Goal: Information Seeking & Learning: Learn about a topic

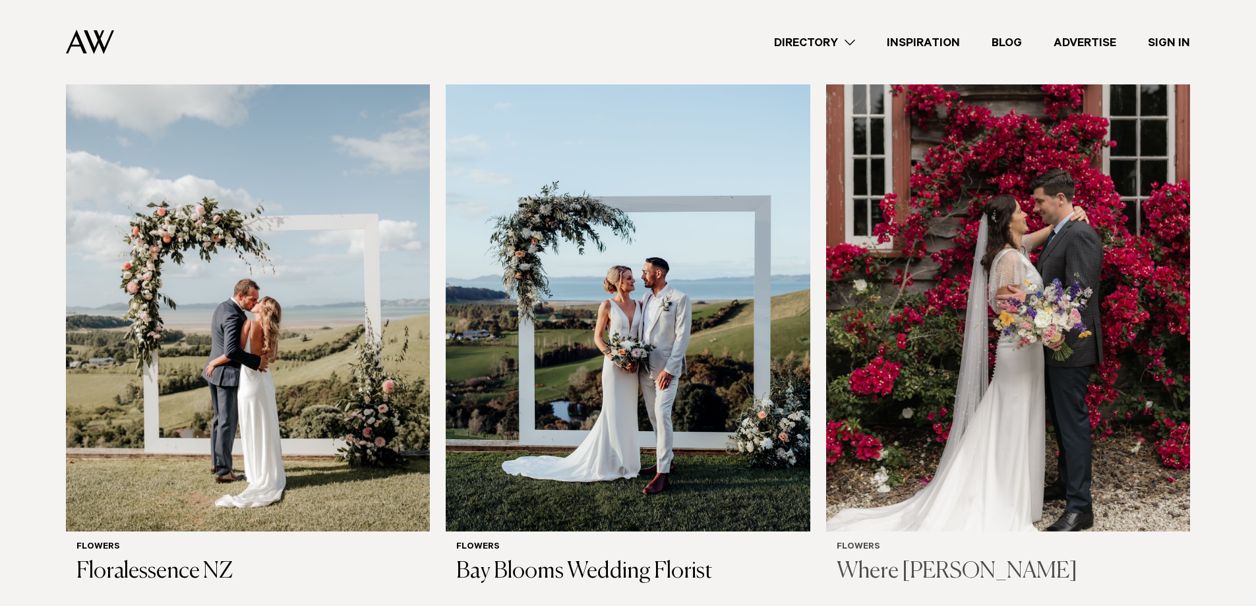
scroll to position [396, 0]
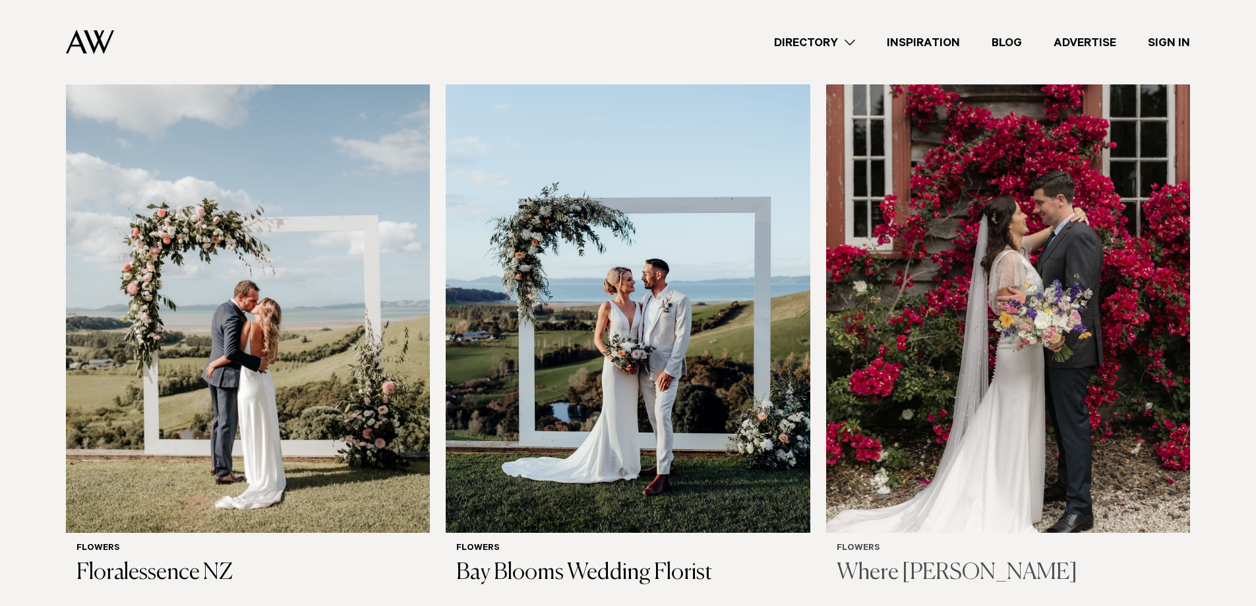
click at [952, 560] on h3 "Where [PERSON_NAME]" at bounding box center [1008, 573] width 343 height 27
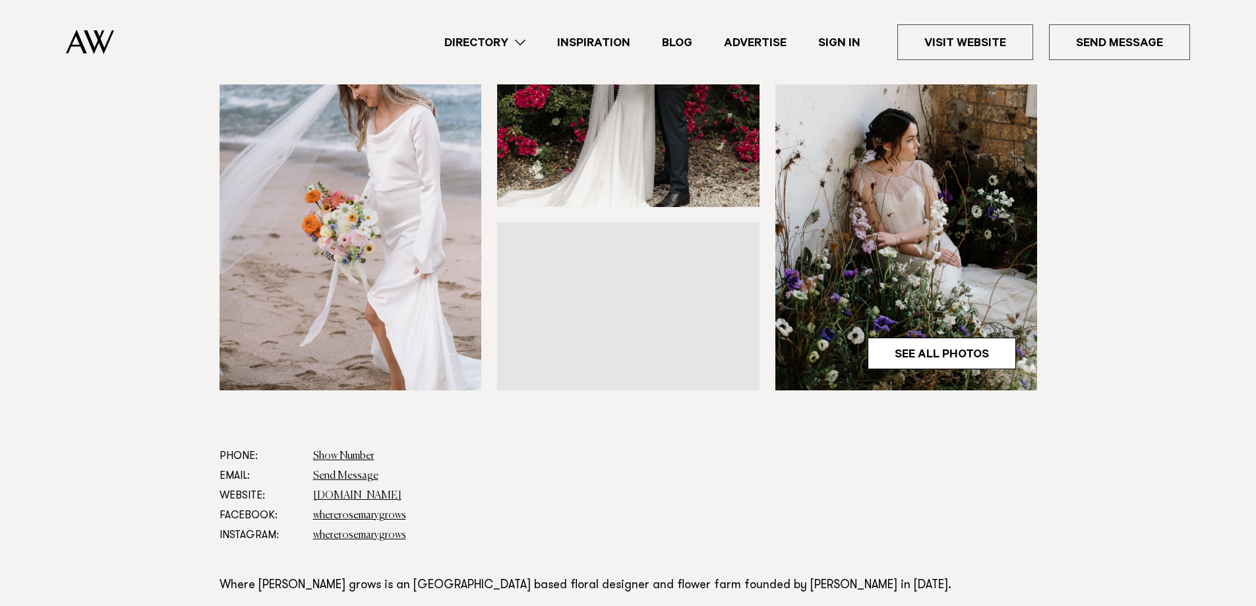
scroll to position [528, 0]
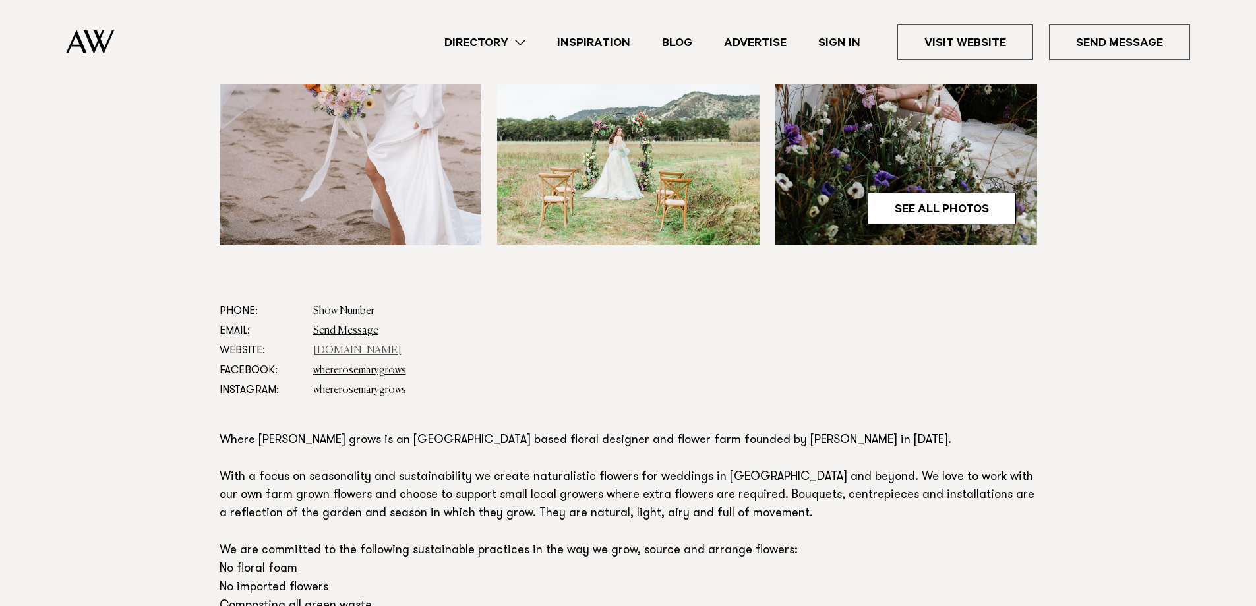
click at [360, 348] on link "www.whererosemarygrows.co.nz" at bounding box center [357, 351] width 88 height 11
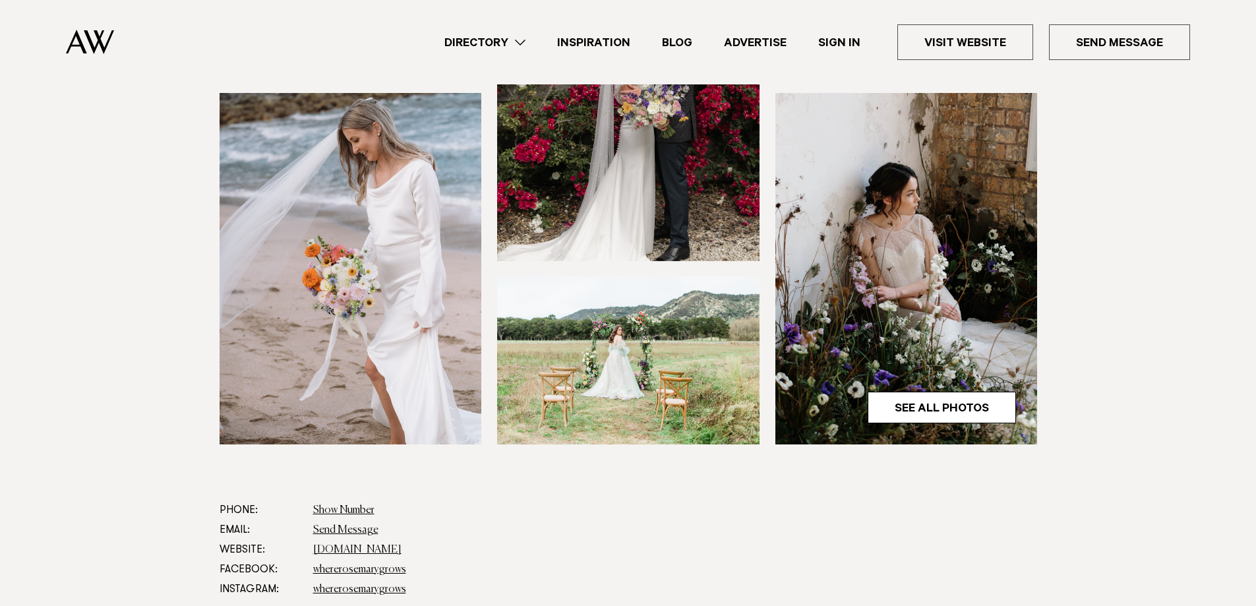
scroll to position [0, 0]
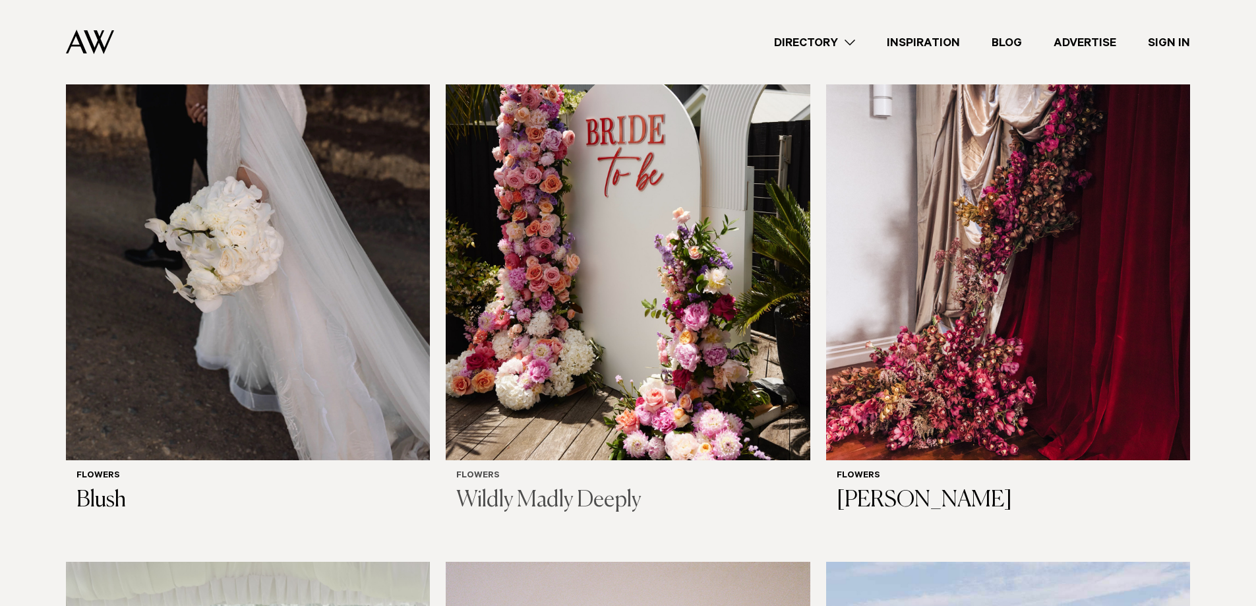
scroll to position [1649, 0]
click at [516, 487] on h3 "Wildly Madly Deeply" at bounding box center [627, 500] width 343 height 27
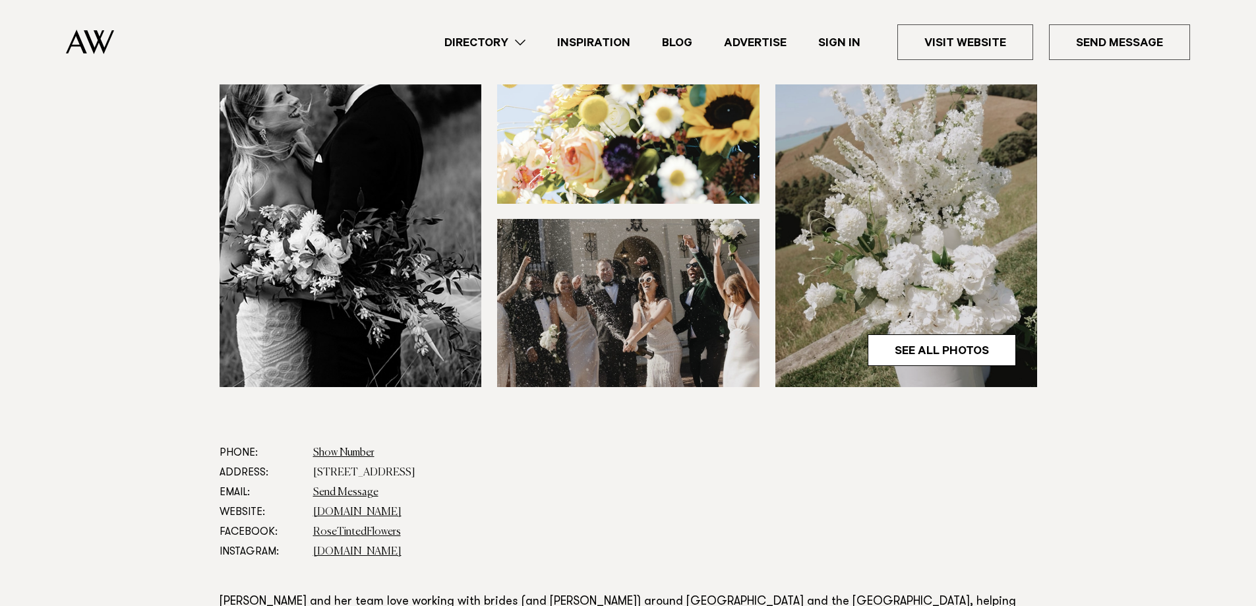
scroll to position [462, 0]
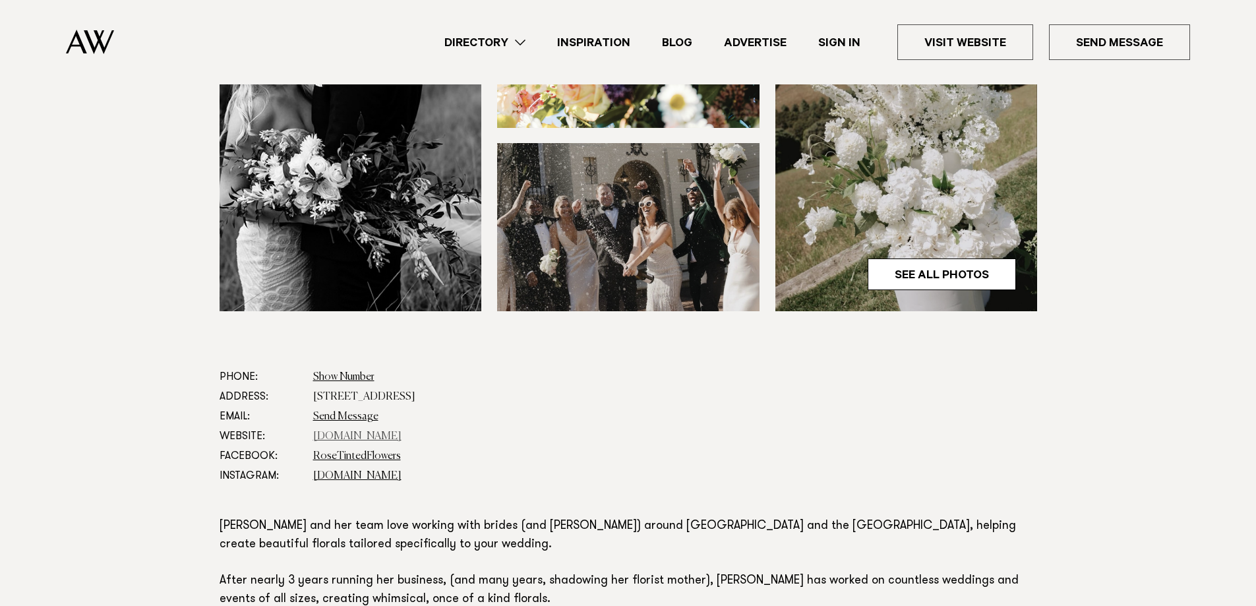
click at [344, 435] on link "rosetintedflowers.com" at bounding box center [357, 436] width 88 height 11
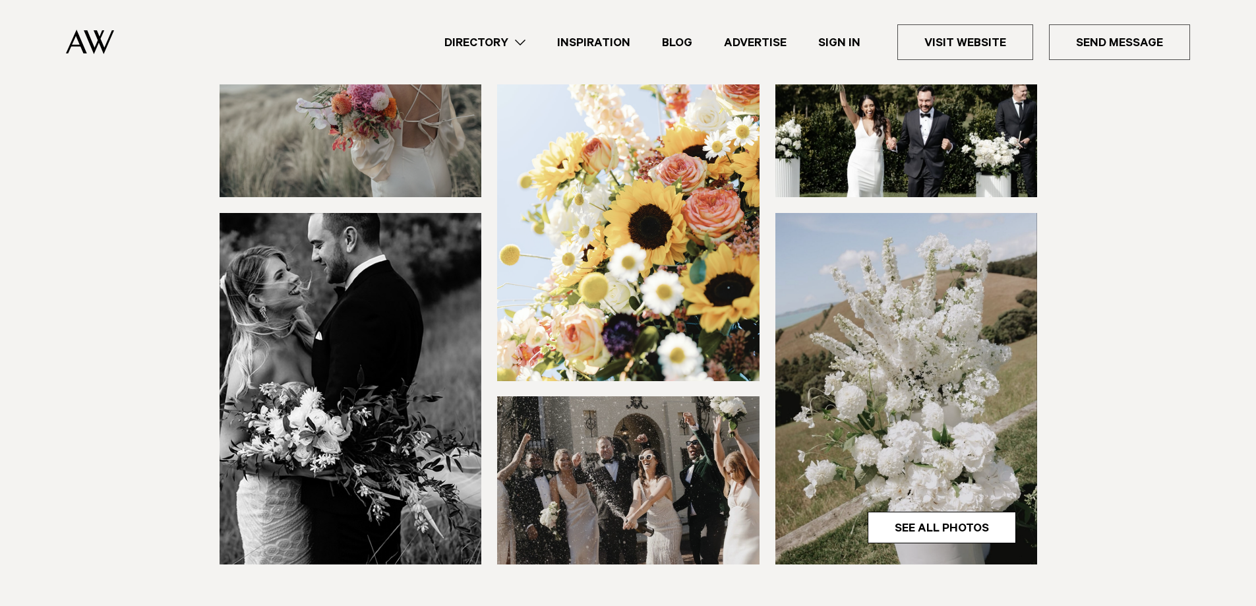
scroll to position [132, 0]
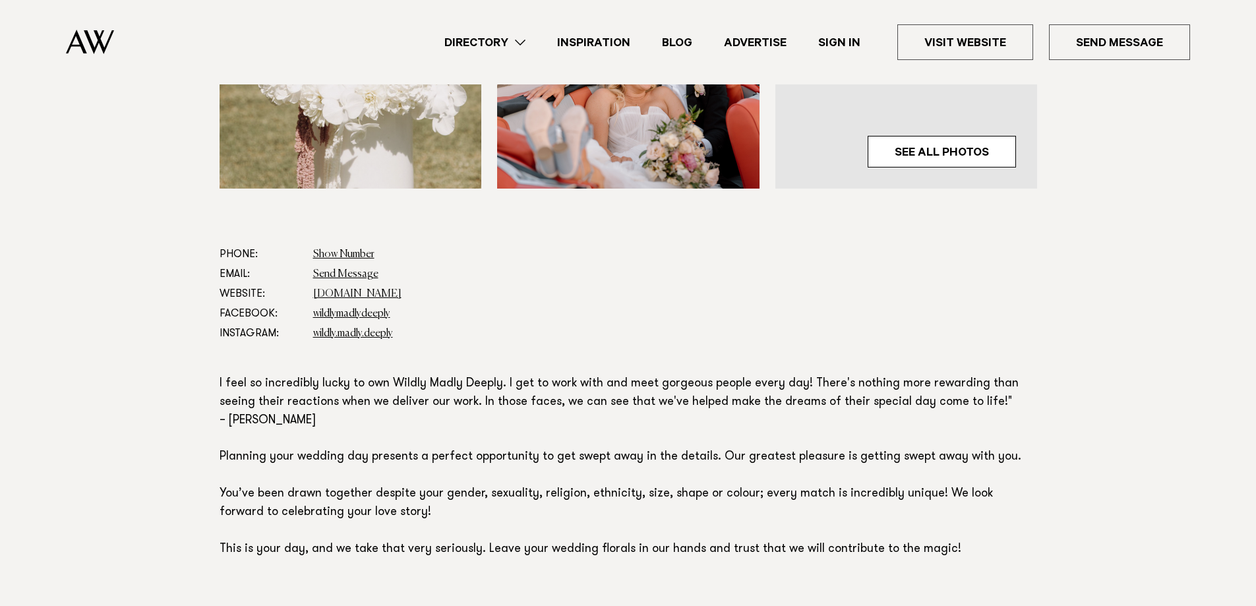
scroll to position [594, 0]
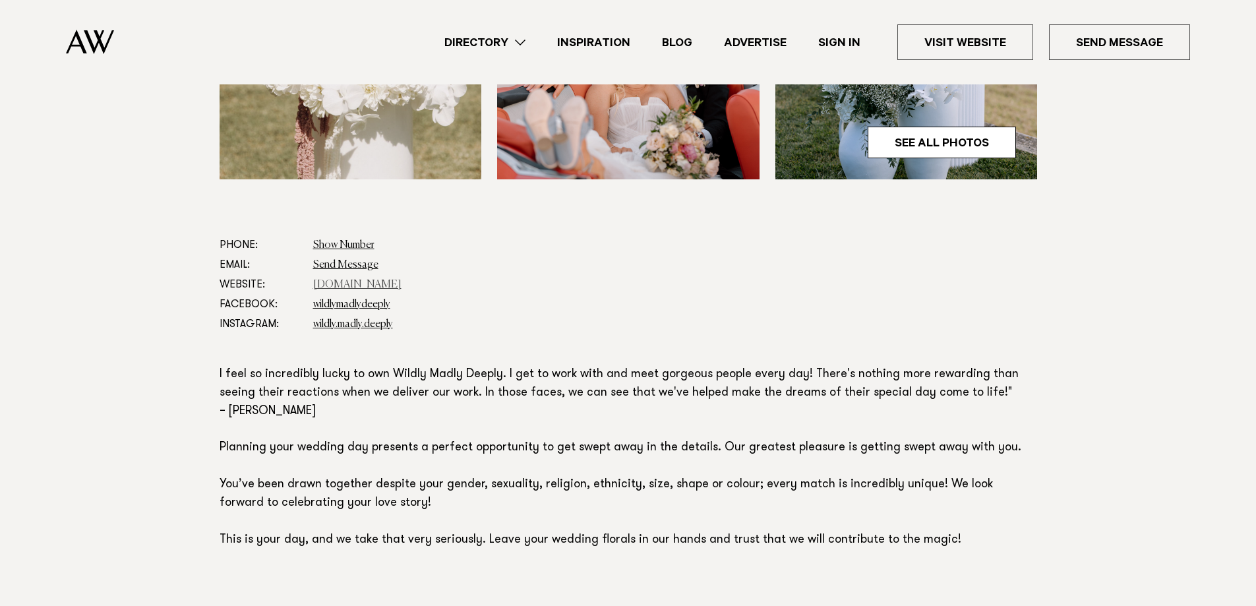
click at [346, 288] on link "[DOMAIN_NAME]" at bounding box center [357, 285] width 88 height 11
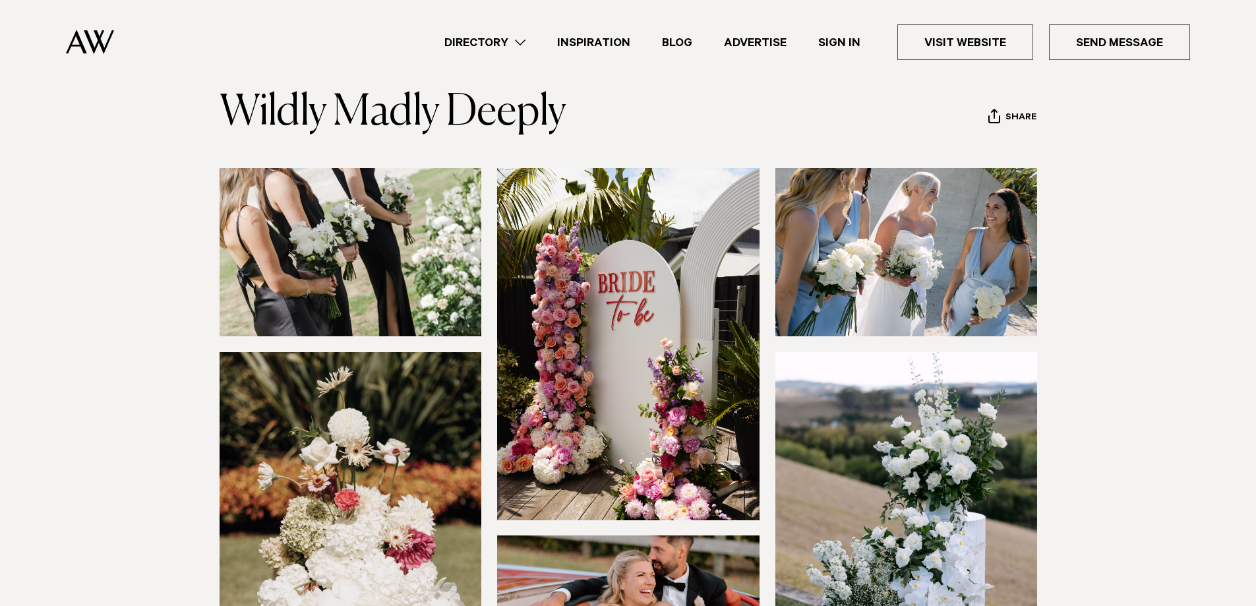
scroll to position [66, 0]
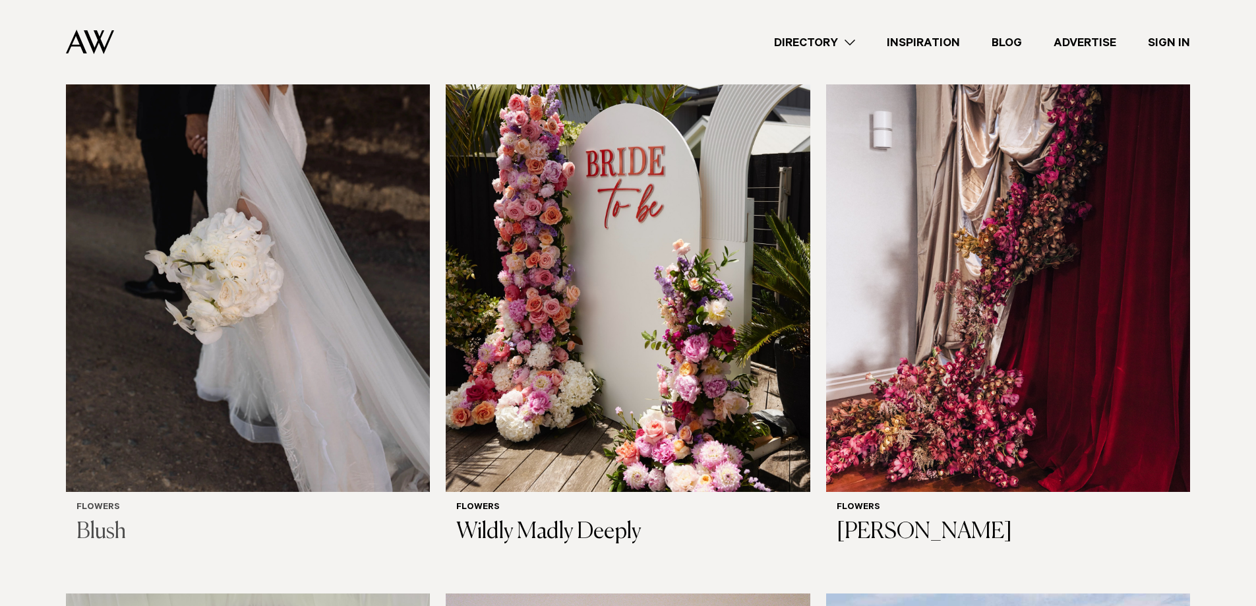
scroll to position [1517, 0]
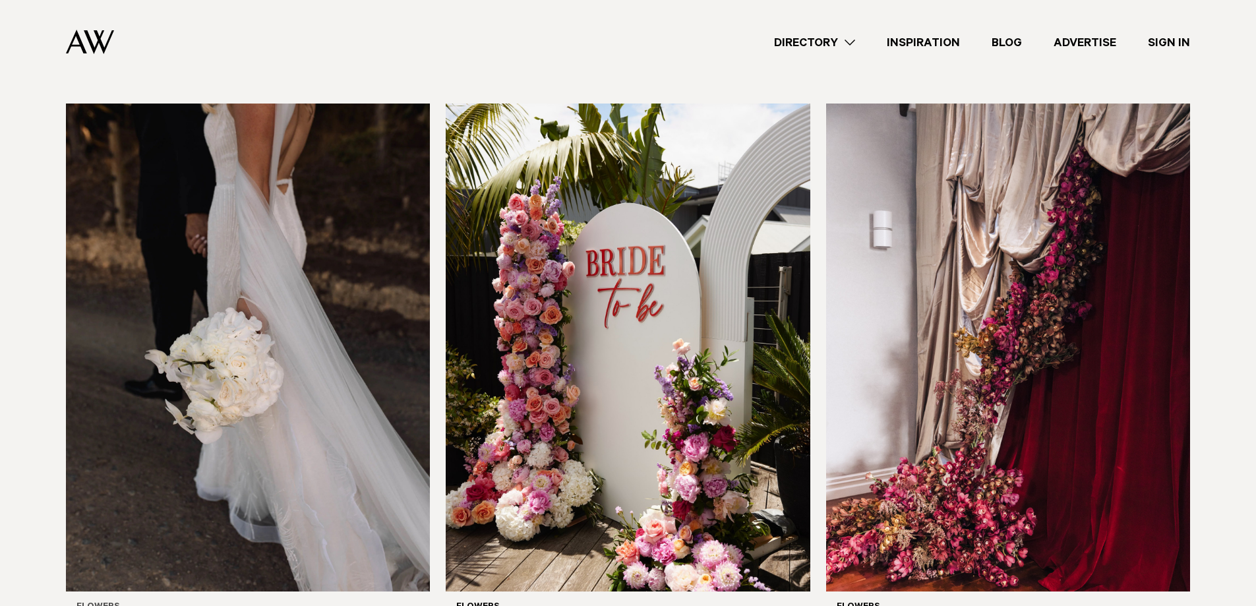
click at [228, 373] on img at bounding box center [248, 348] width 364 height 489
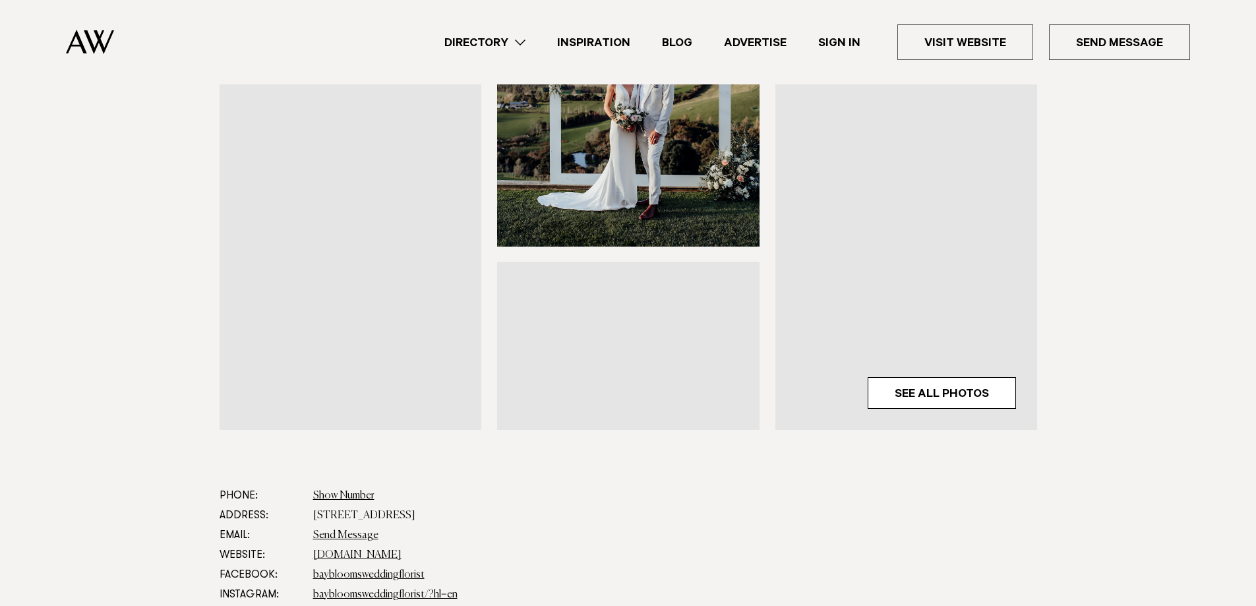
scroll to position [594, 0]
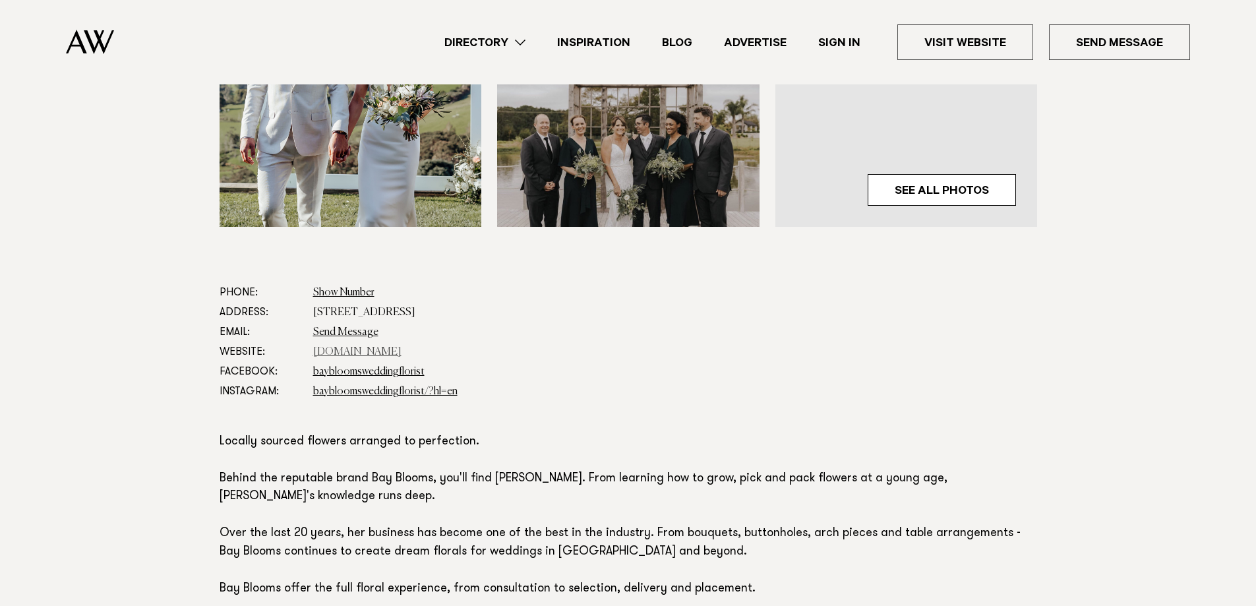
click at [333, 352] on link "www.baybloomsweddingflorist.co.nz" at bounding box center [357, 352] width 88 height 11
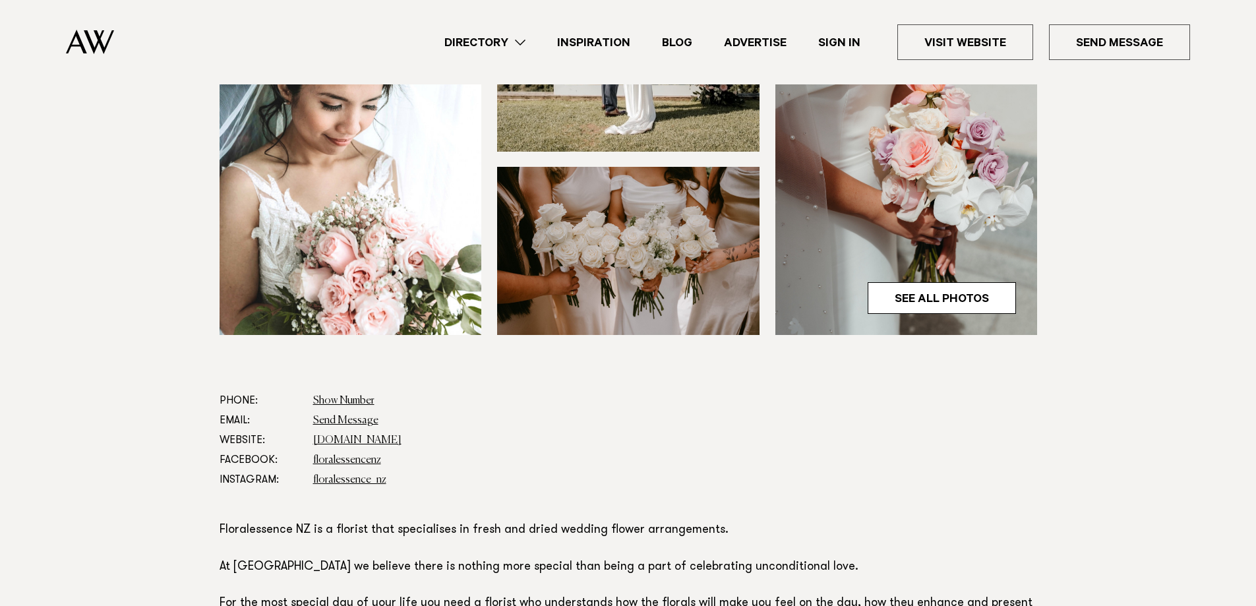
scroll to position [462, 0]
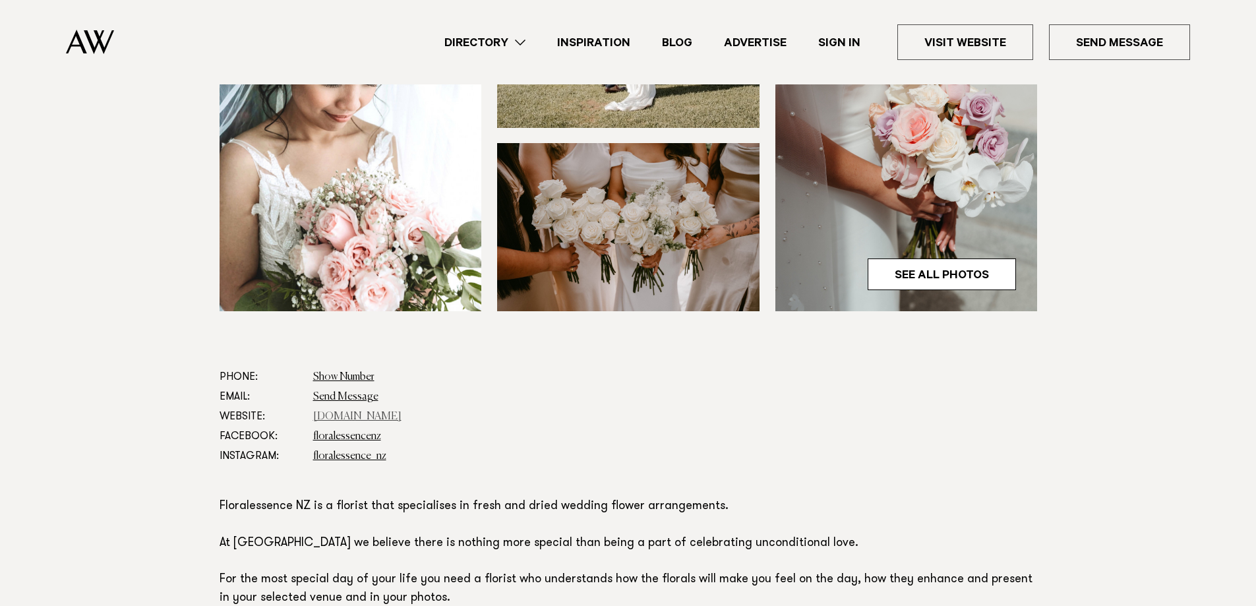
click at [345, 419] on link "[DOMAIN_NAME]" at bounding box center [357, 417] width 88 height 11
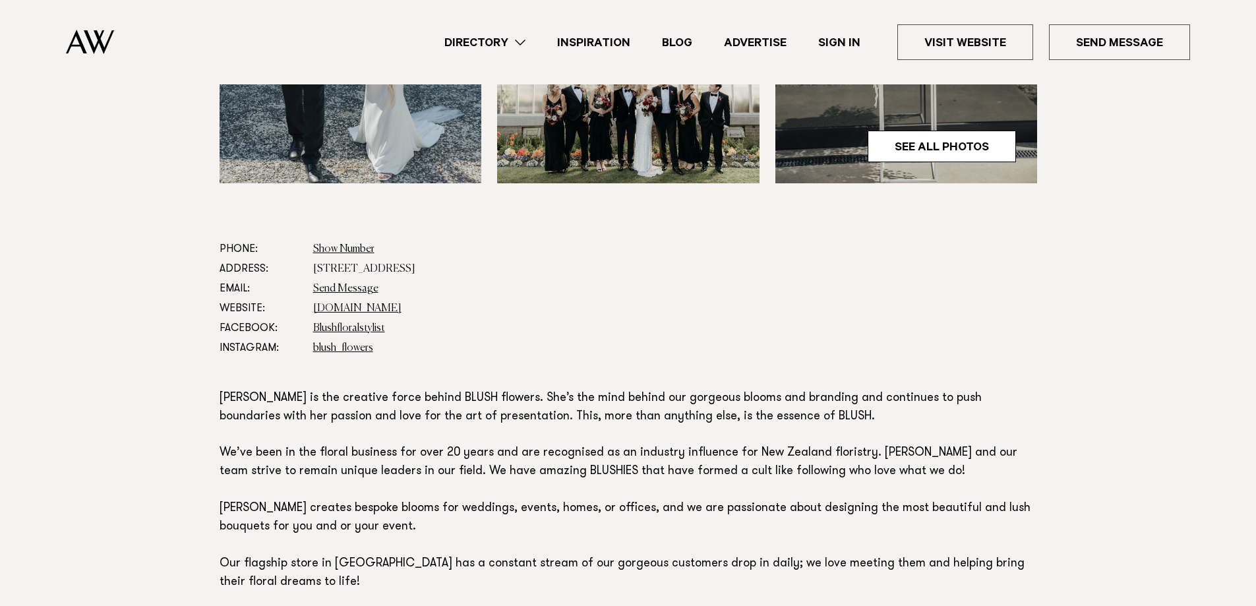
scroll to position [594, 0]
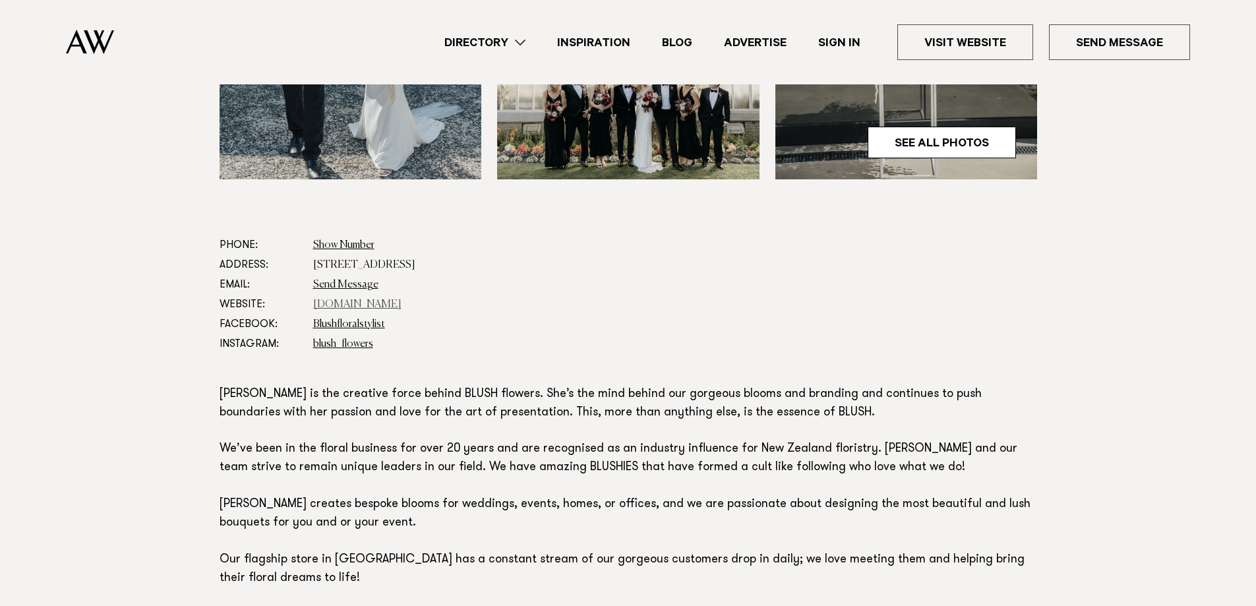
click at [326, 303] on link "blush.co.nz" at bounding box center [357, 304] width 88 height 11
